Goal: Navigation & Orientation: Find specific page/section

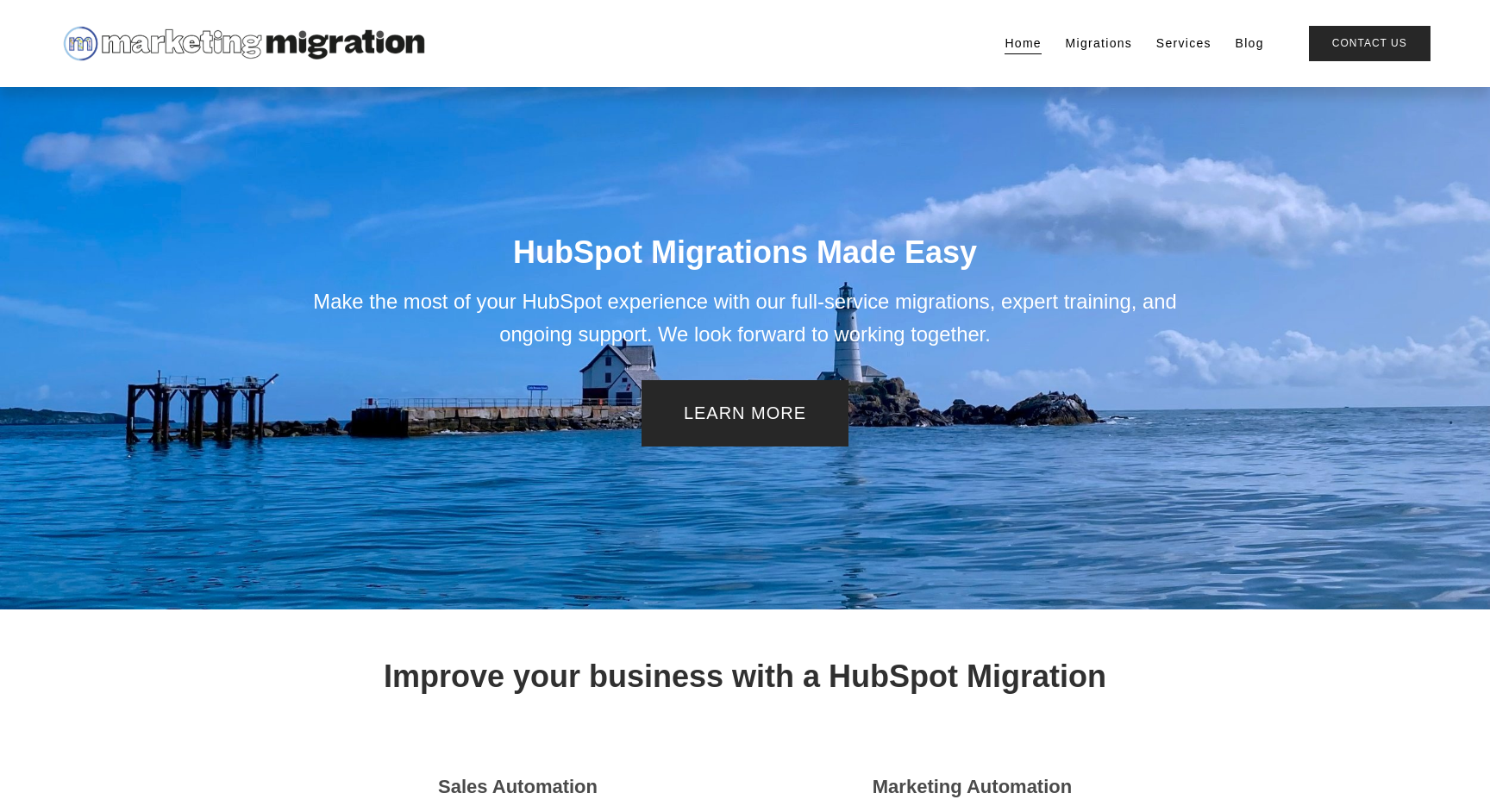
click at [1108, 41] on link "Migrations" at bounding box center [1099, 43] width 68 height 24
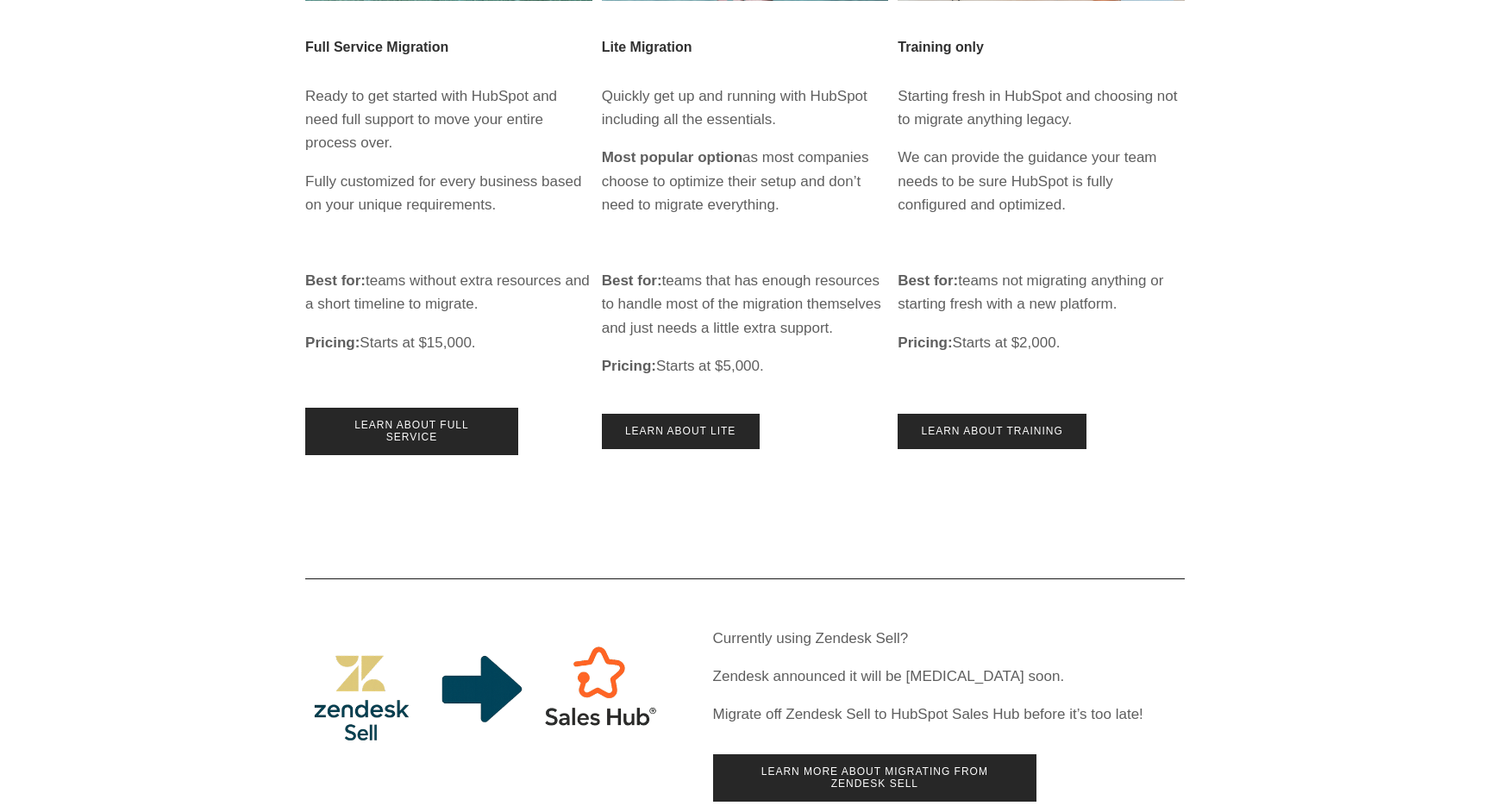
scroll to position [533, 0]
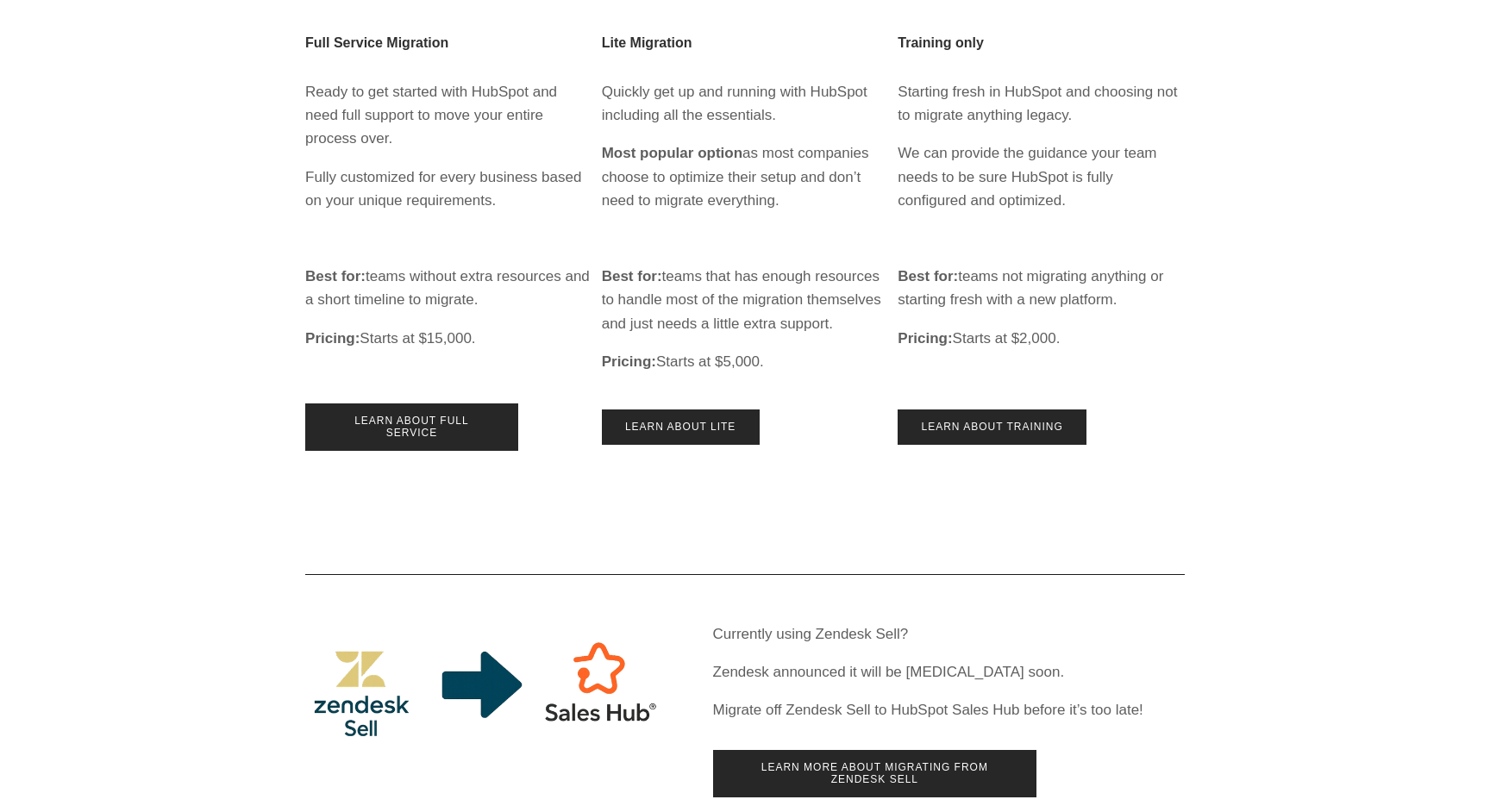
click at [582, 686] on div at bounding box center [486, 688] width 361 height 118
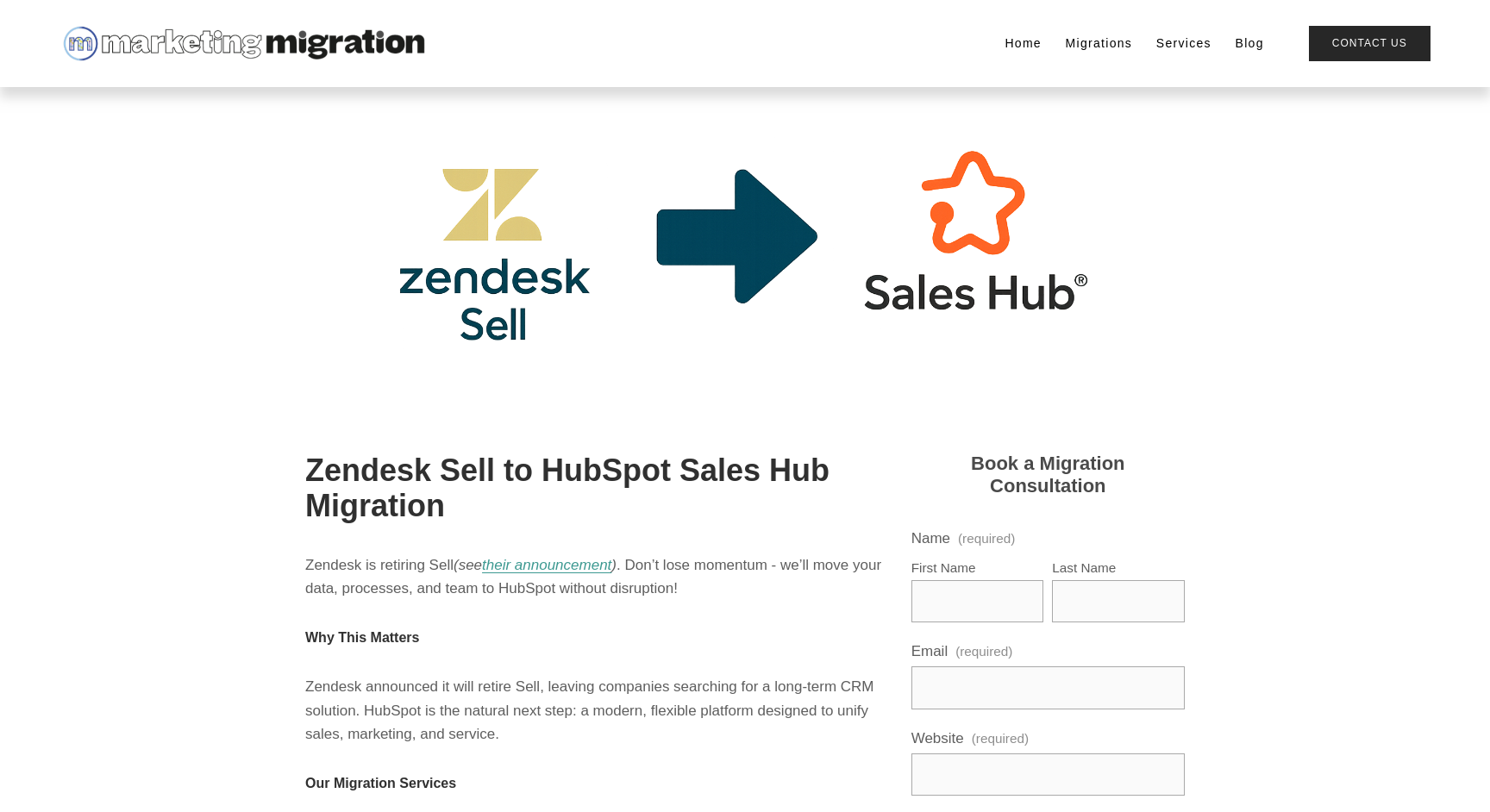
click at [1090, 29] on div "Home Migrations Services Blog" at bounding box center [662, 44] width 1205 height 42
click at [1090, 36] on link "Migrations" at bounding box center [1099, 43] width 68 height 24
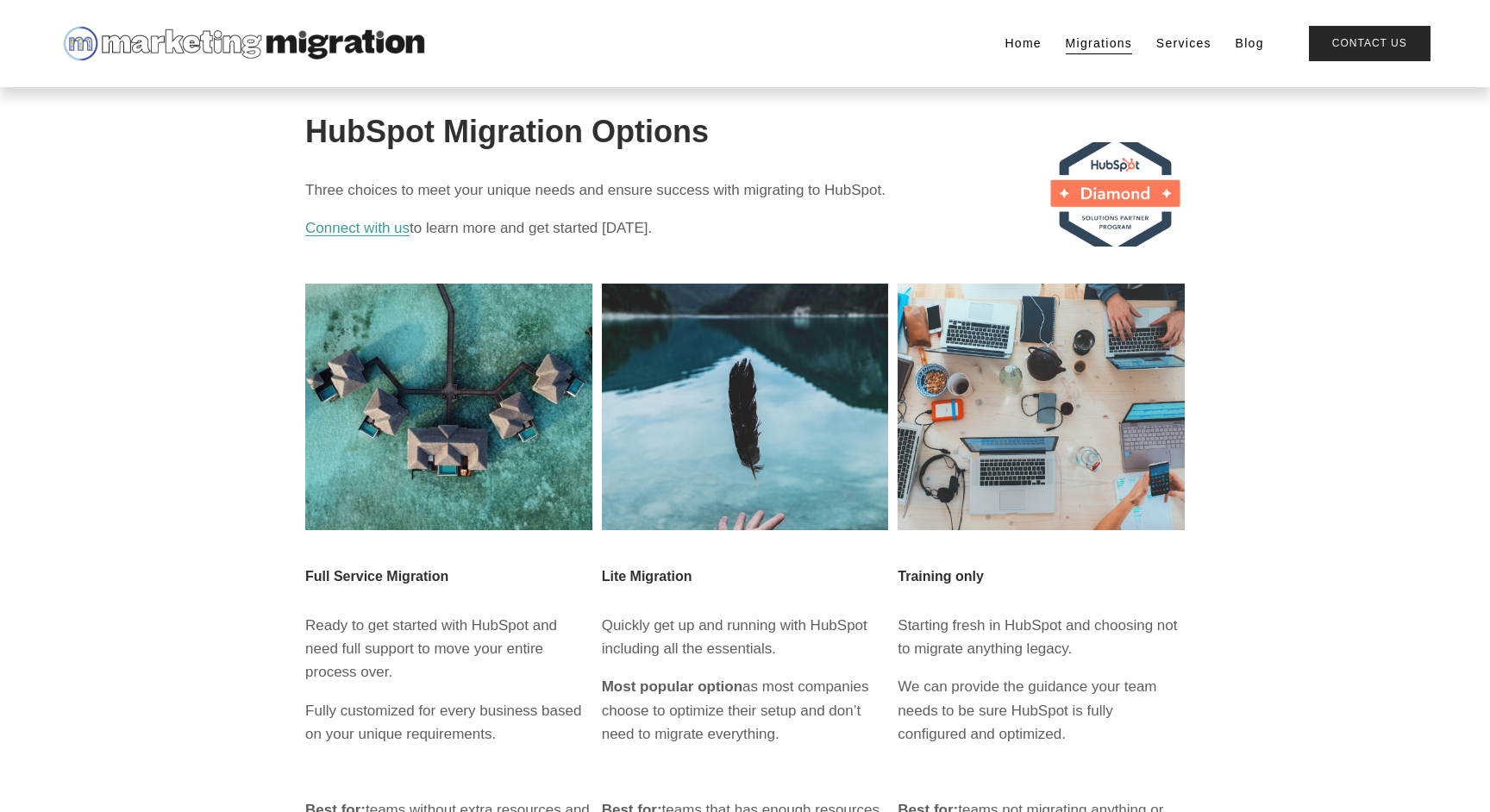
click at [1193, 46] on link "Services" at bounding box center [1184, 43] width 55 height 24
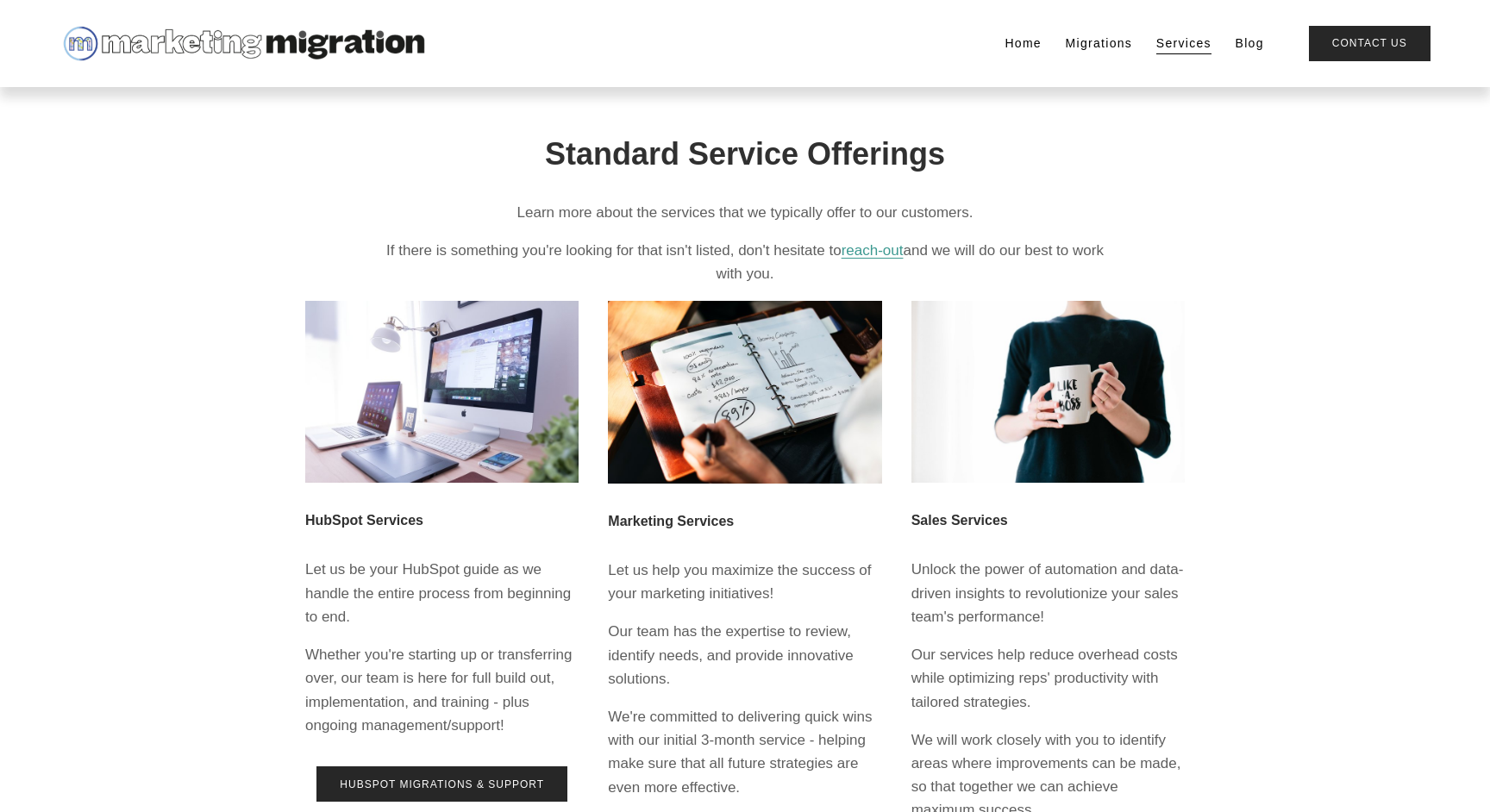
click at [1018, 43] on link "Home" at bounding box center [1022, 43] width 37 height 24
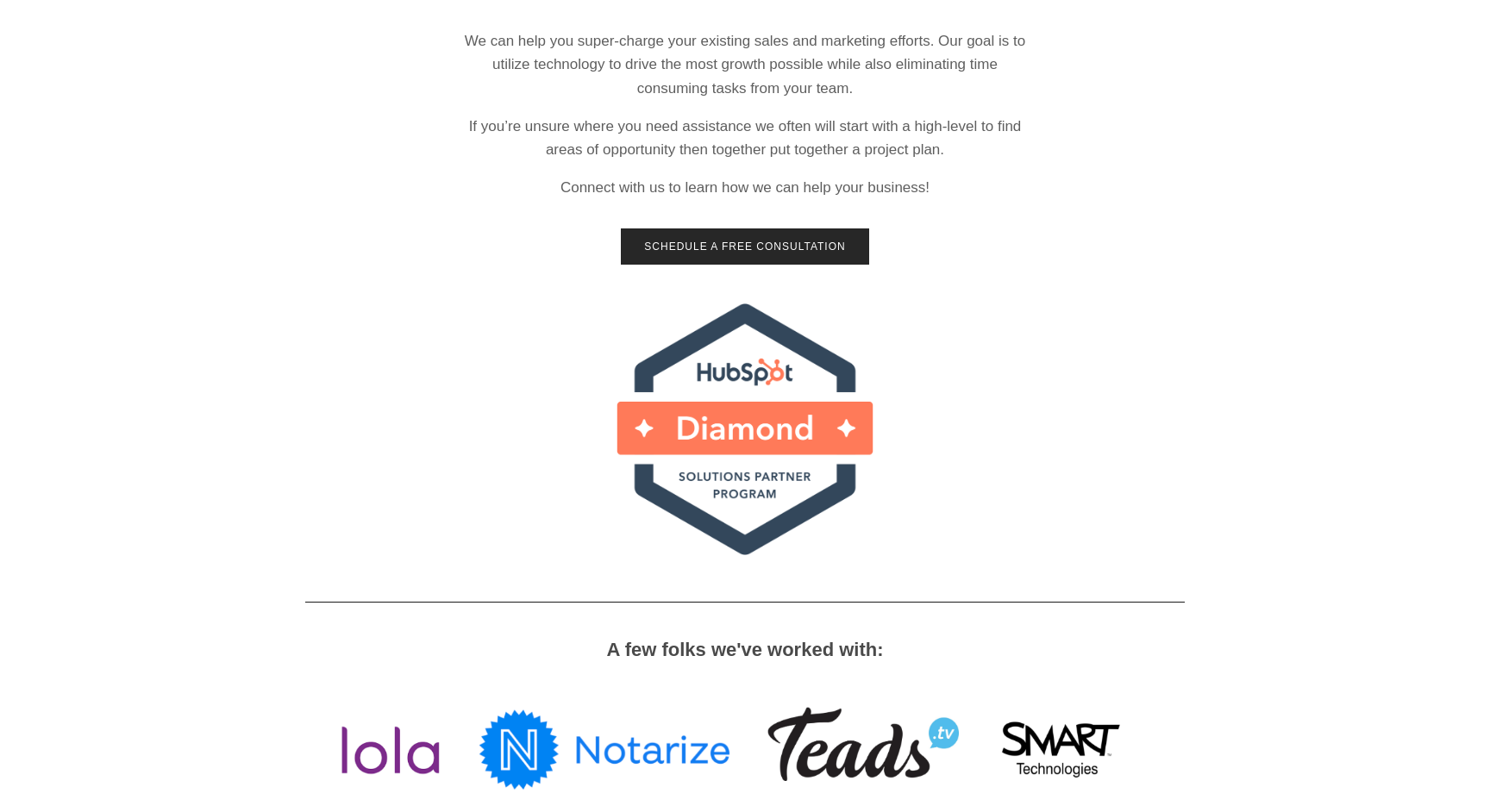
scroll to position [2139, 0]
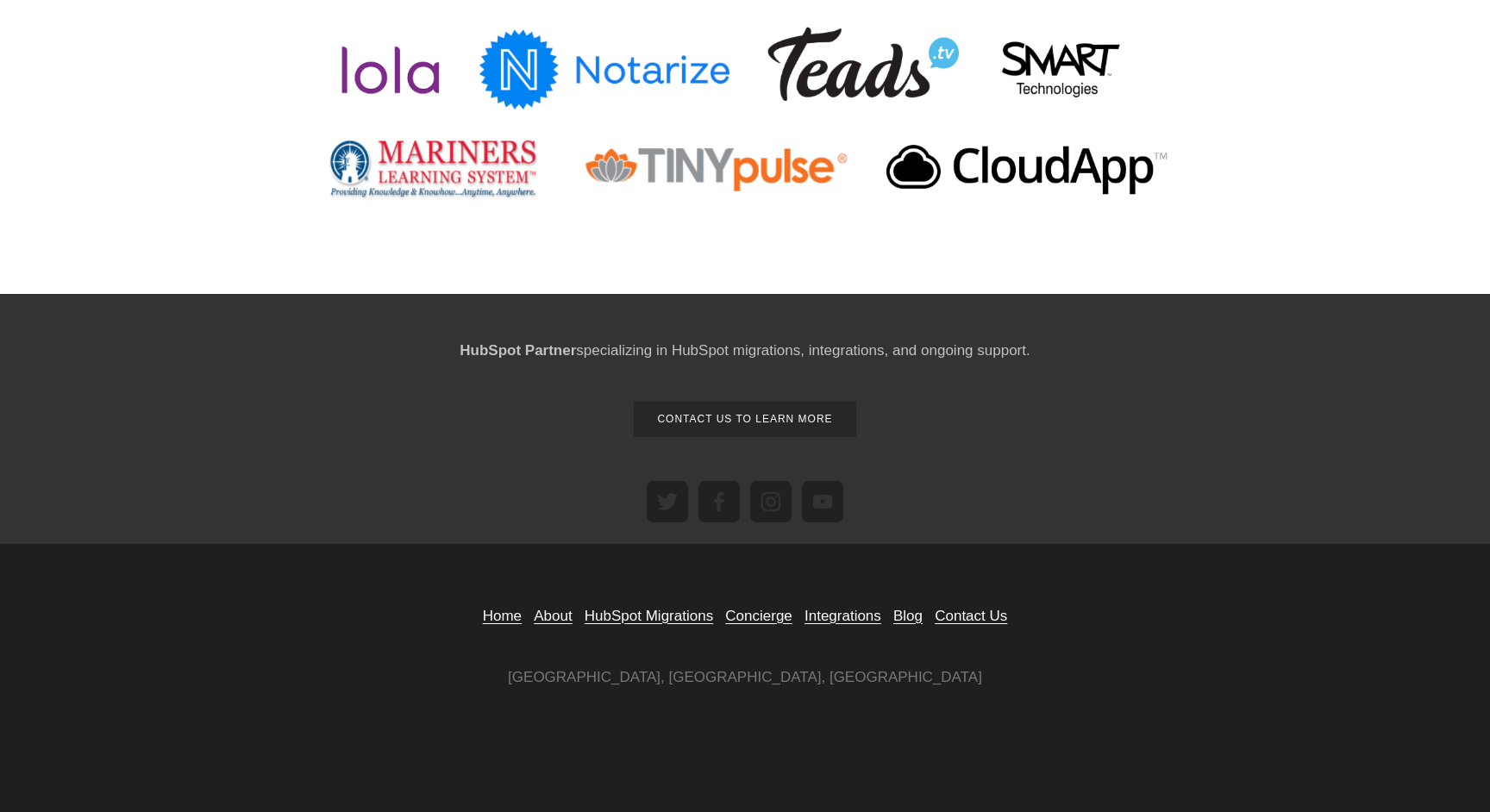
click at [547, 617] on link "About" at bounding box center [552, 616] width 38 height 23
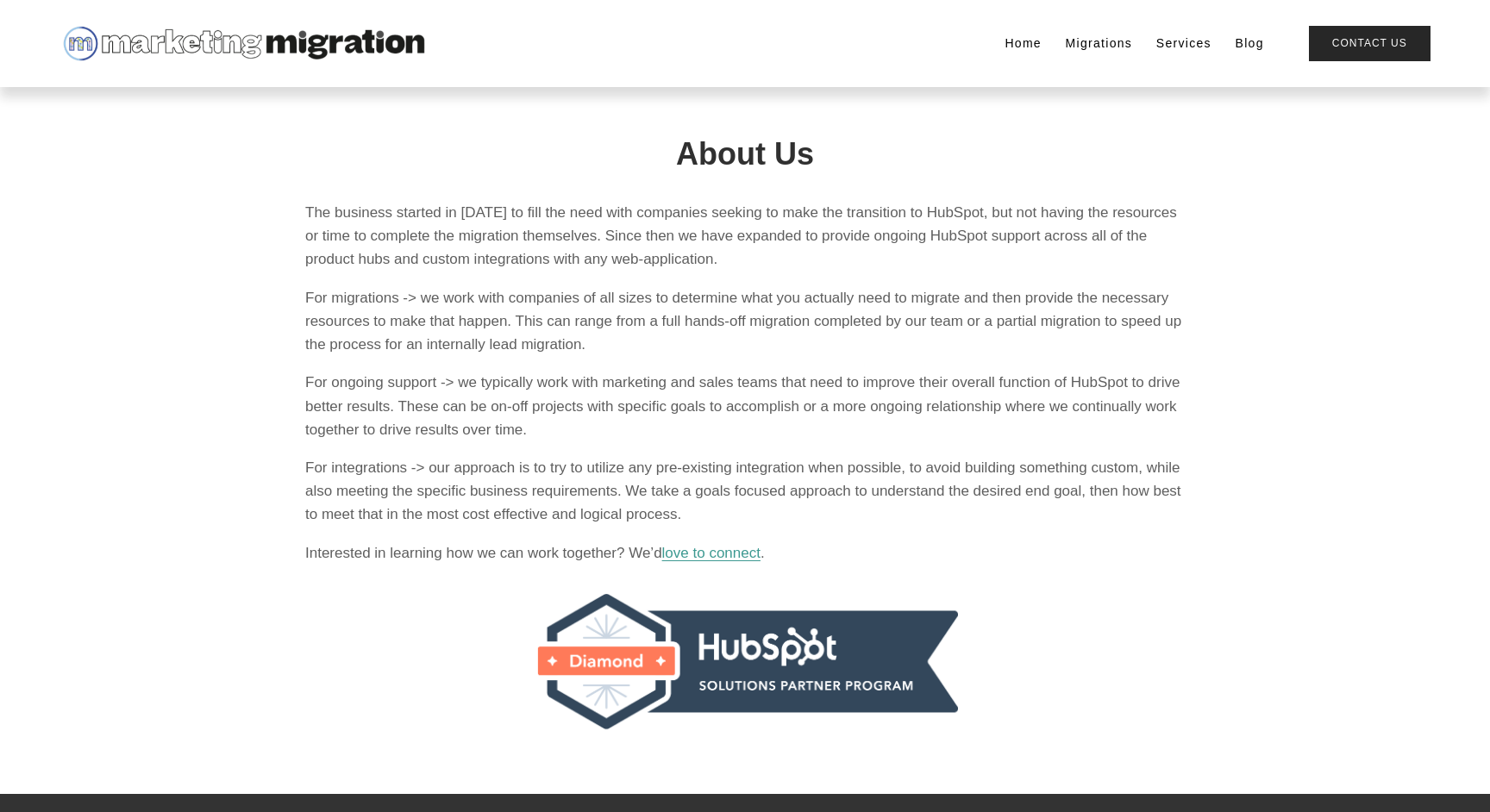
click at [1005, 45] on link "Home" at bounding box center [1022, 43] width 37 height 24
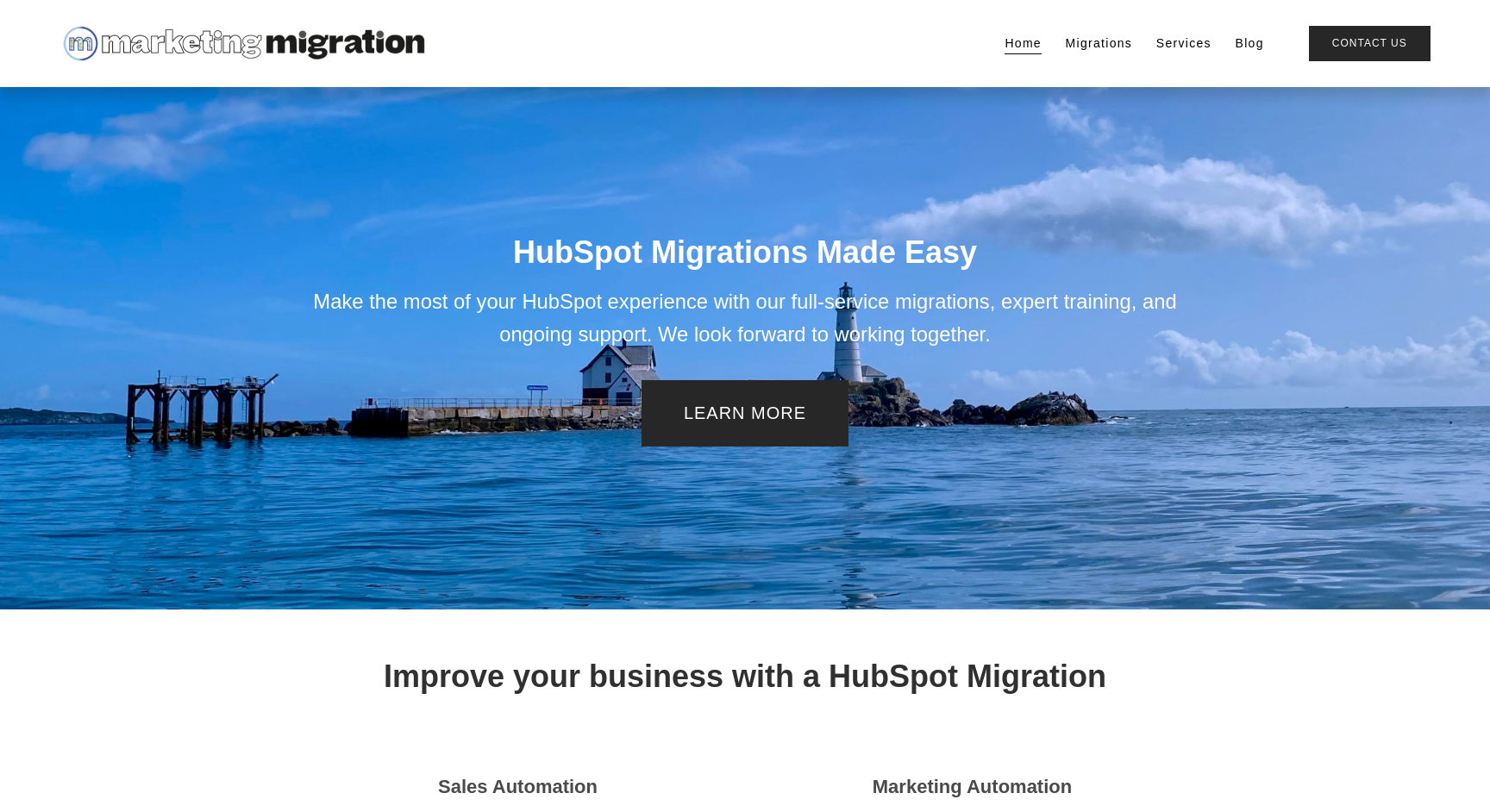
click at [1113, 43] on link "Migrations" at bounding box center [1099, 43] width 68 height 24
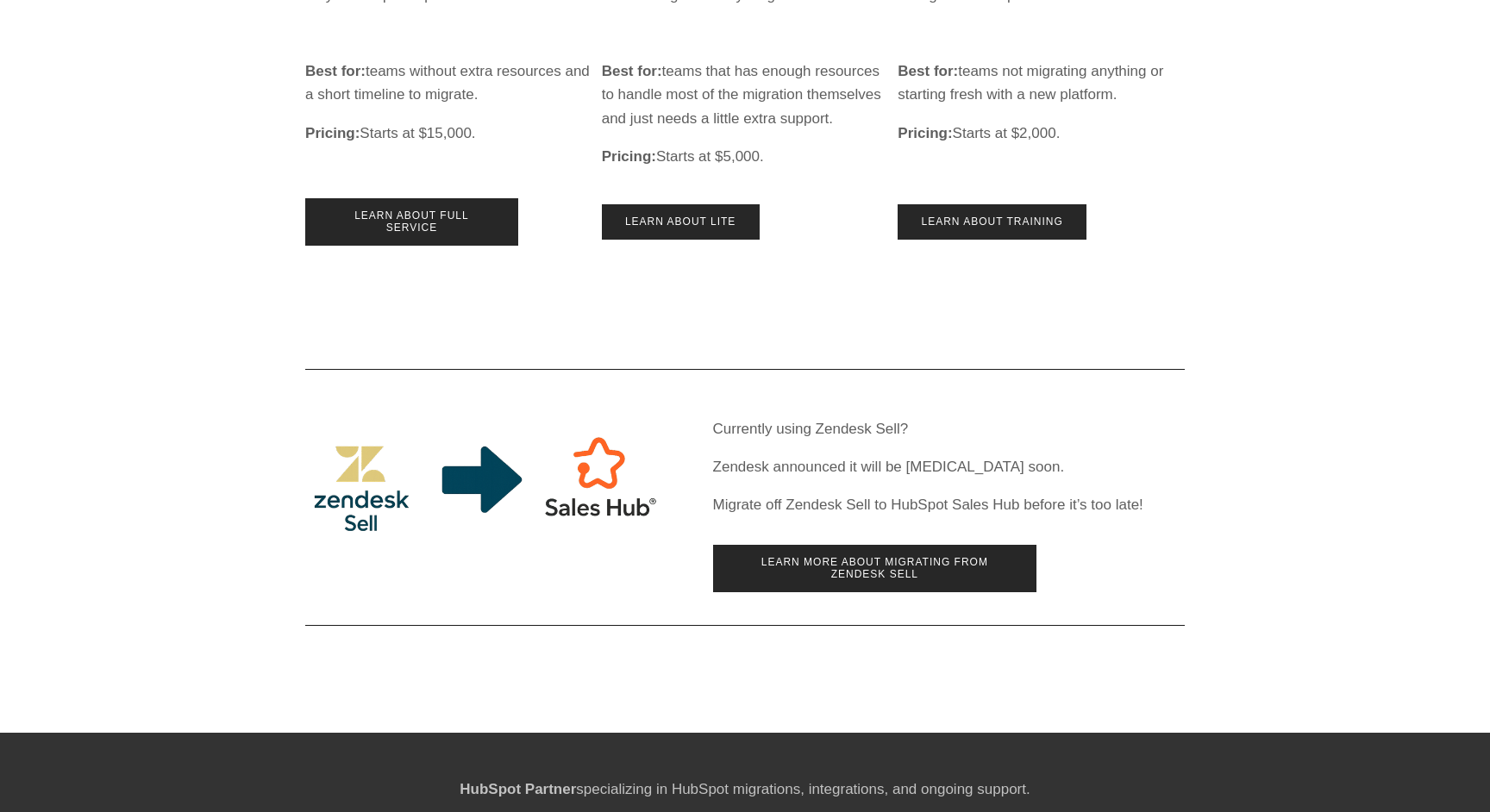
scroll to position [768, 0]
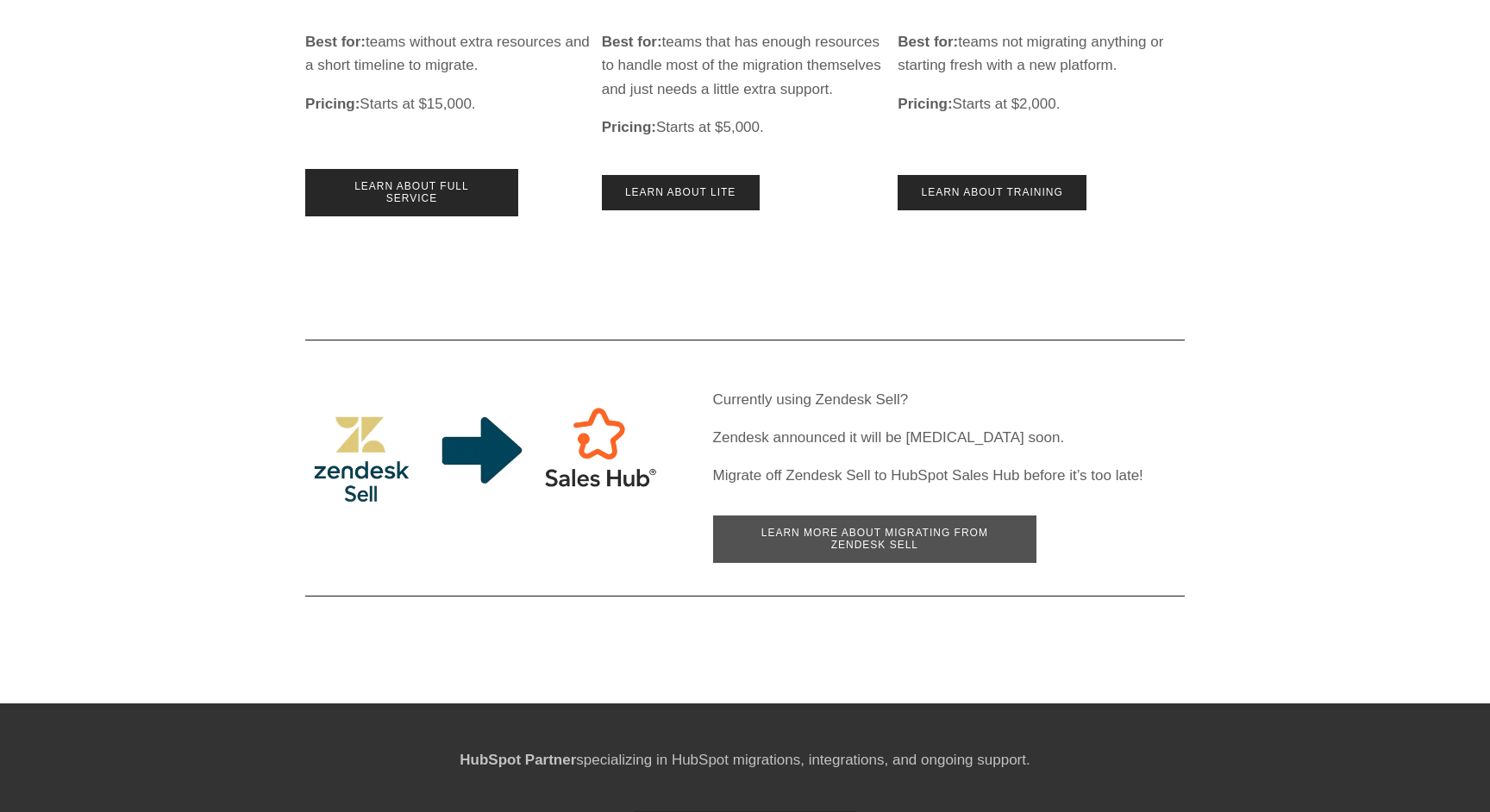
click at [795, 552] on link "Learn more about migrating from Zendesk Sell" at bounding box center [875, 539] width 324 height 48
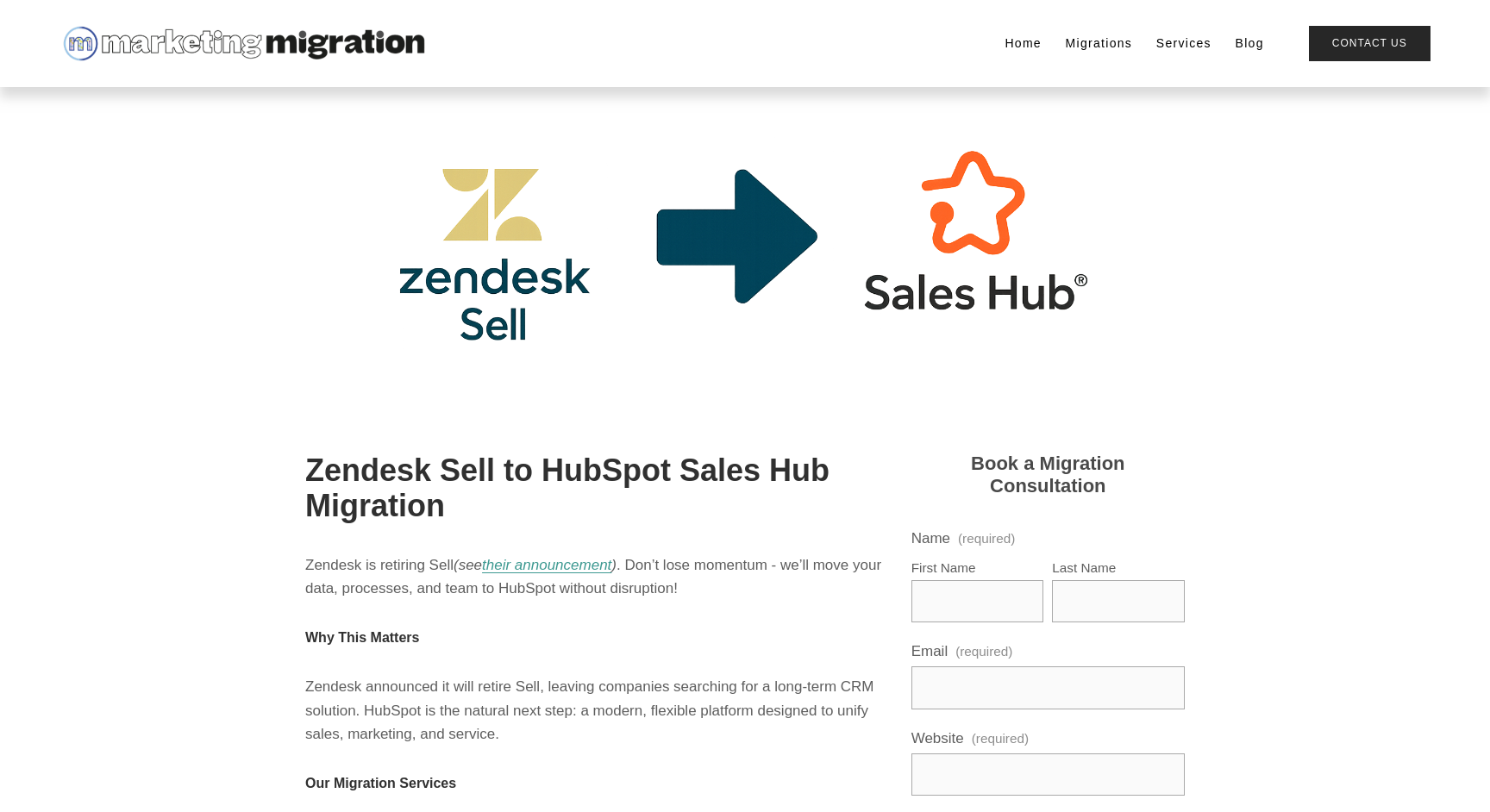
click at [140, 52] on img at bounding box center [242, 44] width 366 height 42
